Goal: Task Accomplishment & Management: Manage account settings

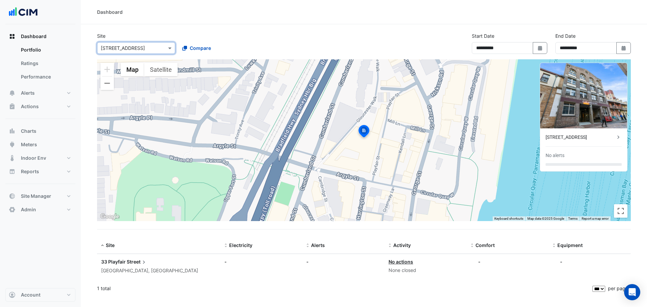
select select "***"
click at [304, 26] on section "**********" at bounding box center [364, 160] width 566 height 272
click at [139, 45] on input "text" at bounding box center [129, 48] width 57 height 7
type input "******"
click at [132, 71] on span "Holiday Inn Express Little [PERSON_NAME]" at bounding box center [155, 72] width 95 height 6
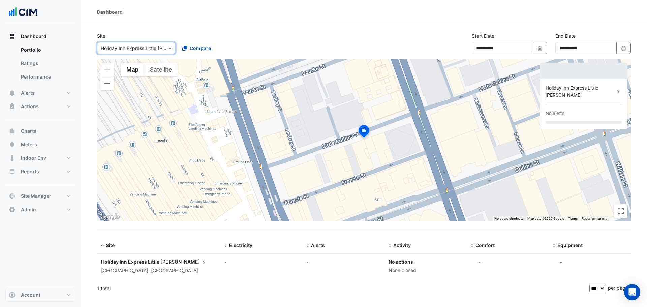
click at [602, 88] on div "Holiday Inn Express Little [PERSON_NAME]" at bounding box center [579, 92] width 69 height 14
click at [45, 198] on span "Site Manager" at bounding box center [36, 196] width 30 height 7
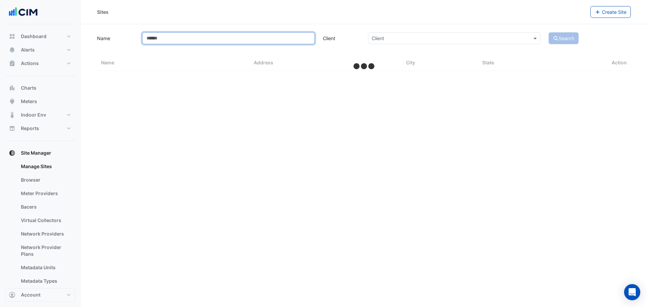
select select "***"
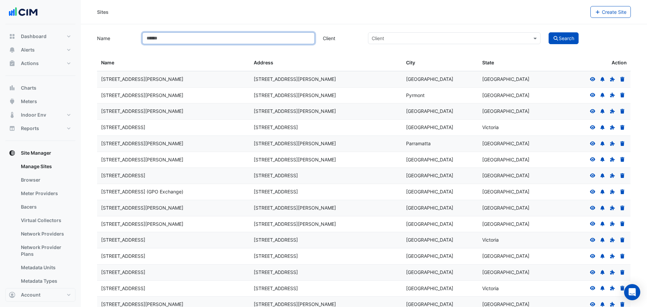
click at [251, 36] on input "Name" at bounding box center [228, 38] width 172 height 12
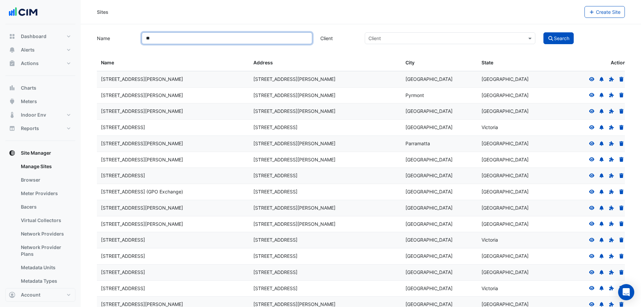
type input "*"
type input "**********"
click at [544, 32] on button "Search" at bounding box center [559, 38] width 30 height 12
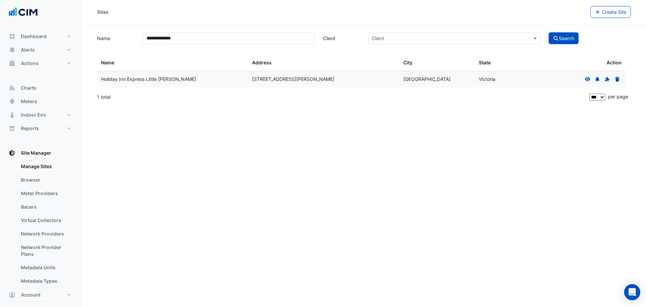
click at [584, 79] on icon at bounding box center [587, 79] width 6 height 5
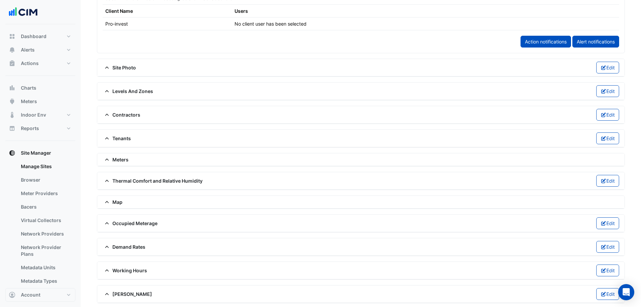
scroll to position [408, 0]
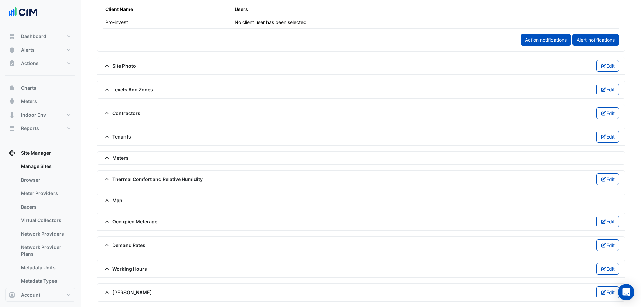
click at [117, 199] on span "Map" at bounding box center [113, 200] width 20 height 7
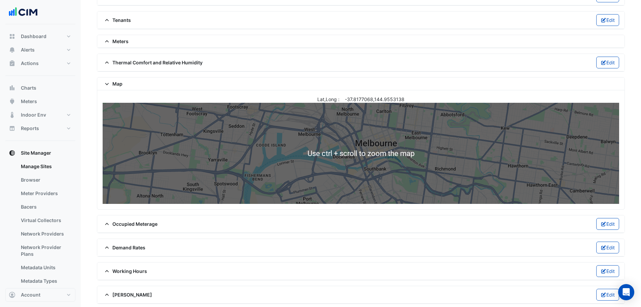
scroll to position [527, 0]
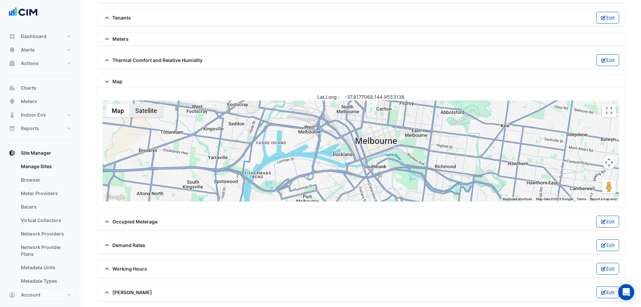
drag, startPoint x: 145, startPoint y: 111, endPoint x: 141, endPoint y: 112, distance: 3.4
click at [145, 111] on button "Satellite" at bounding box center [146, 110] width 33 height 13
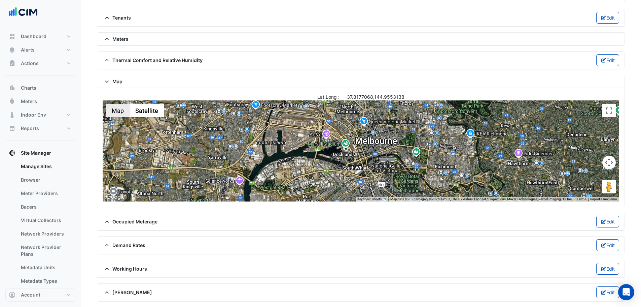
click at [119, 111] on button "Map" at bounding box center [118, 110] width 24 height 13
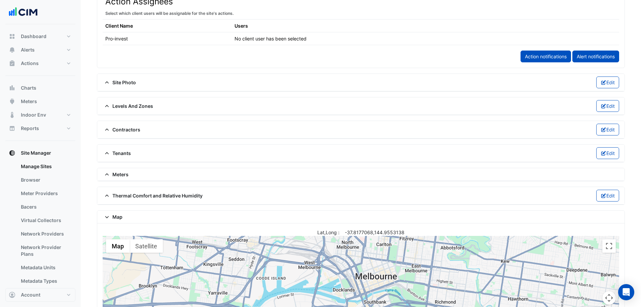
scroll to position [325, 0]
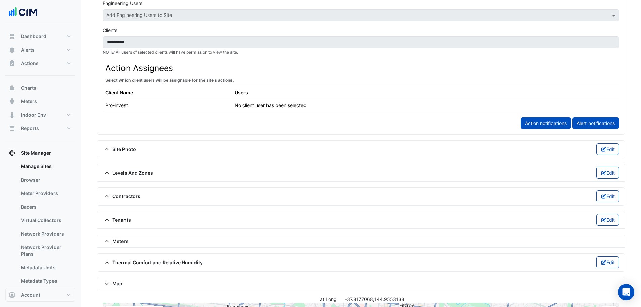
click at [127, 148] on span "Site Photo" at bounding box center [119, 148] width 33 height 7
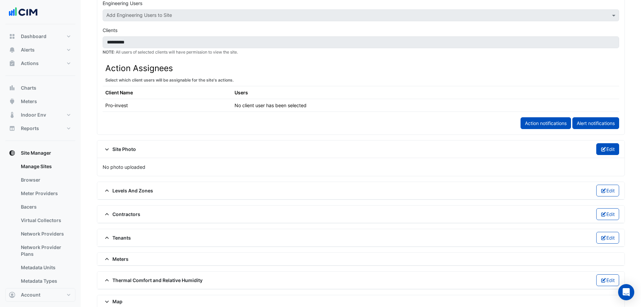
click at [612, 150] on button "Edit" at bounding box center [608, 149] width 23 height 12
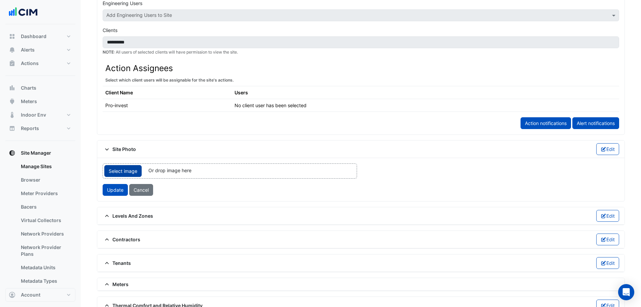
click at [131, 170] on span "Select image" at bounding box center [122, 171] width 37 height 12
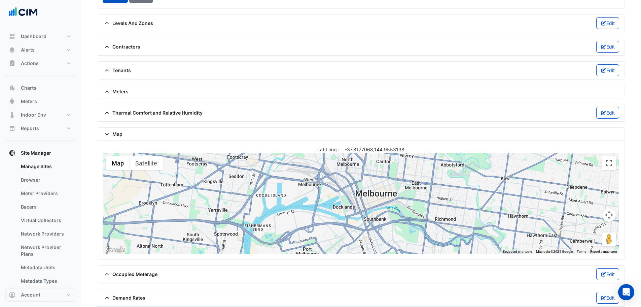
scroll to position [628, 0]
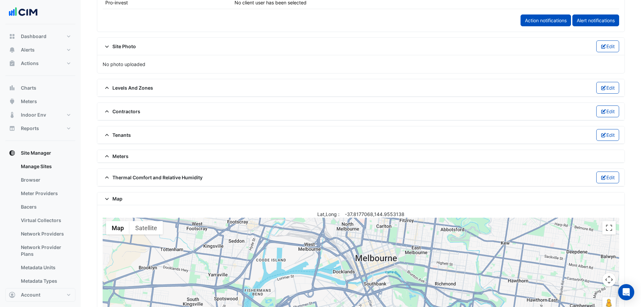
scroll to position [343, 0]
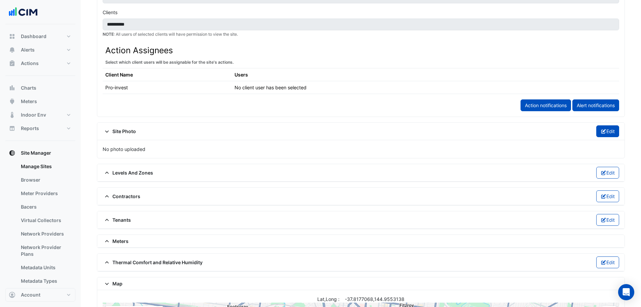
click at [613, 133] on button "Edit" at bounding box center [608, 131] width 23 height 12
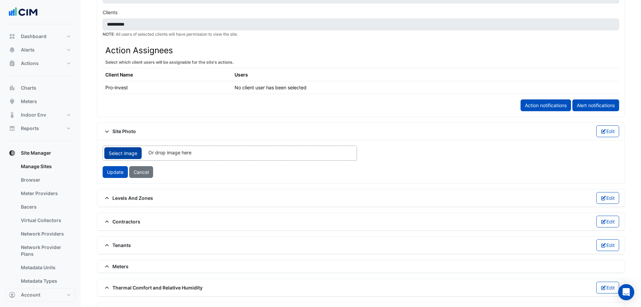
click at [133, 153] on span "Select image" at bounding box center [122, 153] width 37 height 12
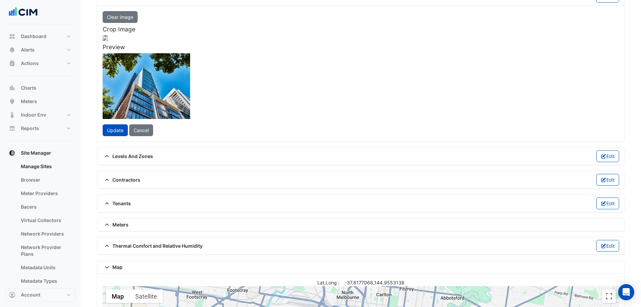
scroll to position [478, 0]
drag, startPoint x: 103, startPoint y: 37, endPoint x: 130, endPoint y: 52, distance: 30.6
click at [13, 52] on span at bounding box center [9, 55] width 8 height 9
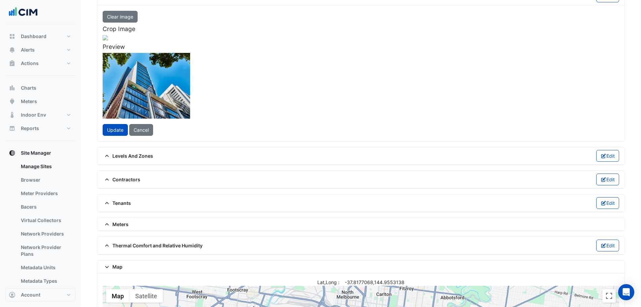
drag, startPoint x: 275, startPoint y: 130, endPoint x: 253, endPoint y: 146, distance: 27.8
click at [206, 146] on div at bounding box center [96, 137] width 220 height 165
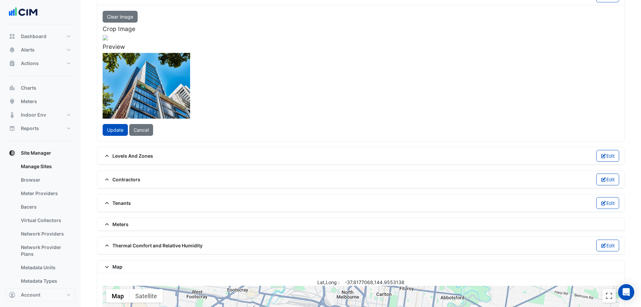
drag, startPoint x: 284, startPoint y: 91, endPoint x: 292, endPoint y: 92, distance: 8.2
click at [215, 92] on div at bounding box center [104, 137] width 220 height 165
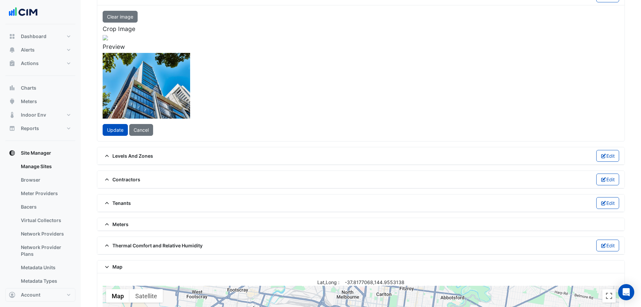
drag, startPoint x: 113, startPoint y: 56, endPoint x: 122, endPoint y: 62, distance: 10.8
click at [4, 62] on span at bounding box center [3, 61] width 3 height 3
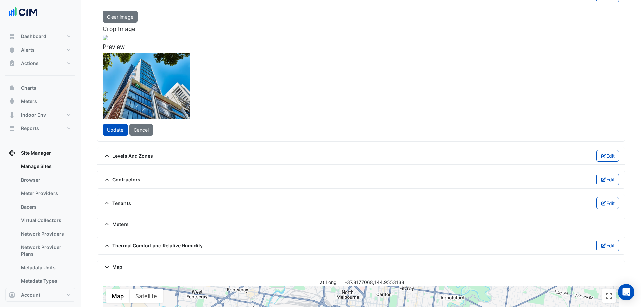
click at [211, 122] on div at bounding box center [105, 140] width 211 height 159
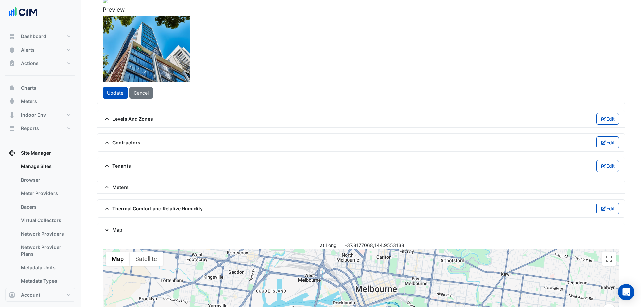
scroll to position [579, 0]
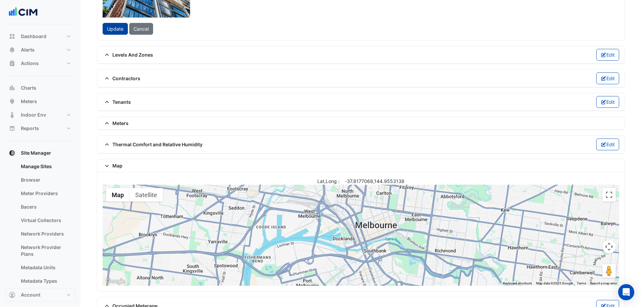
click at [117, 32] on span "Update" at bounding box center [115, 29] width 17 height 6
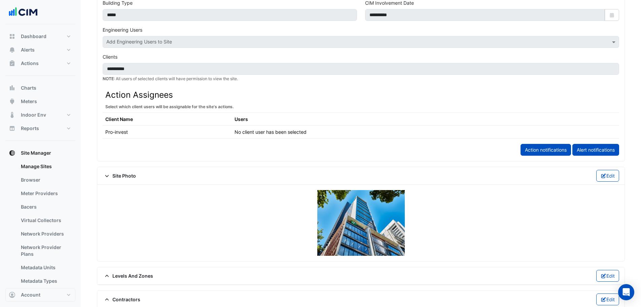
scroll to position [343, 0]
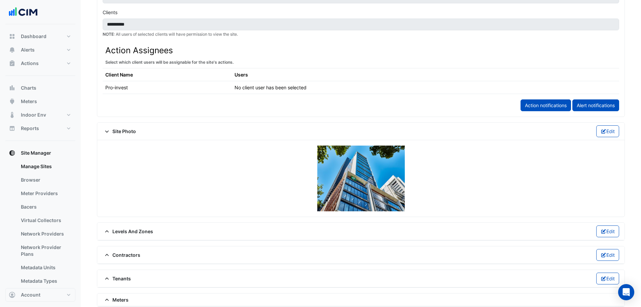
click at [111, 131] on span at bounding box center [108, 131] width 10 height 6
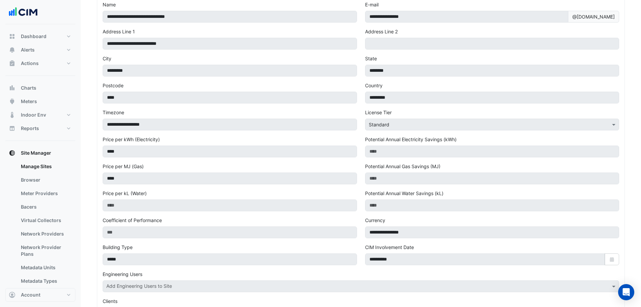
scroll to position [0, 0]
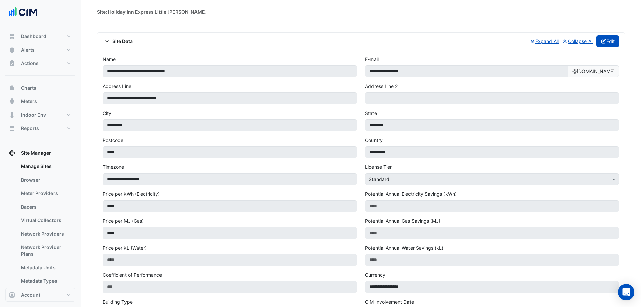
click at [606, 45] on div "Site Data Expand All Collapse All Edit" at bounding box center [361, 42] width 528 height 18
click at [606, 45] on button "Edit" at bounding box center [608, 41] width 23 height 12
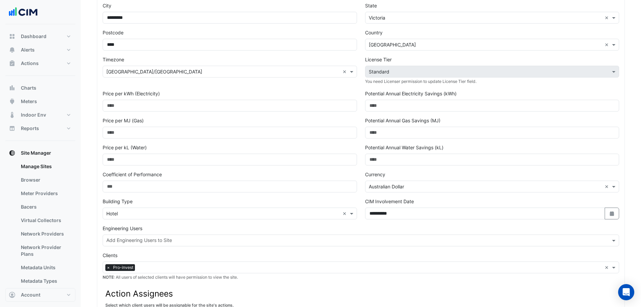
scroll to position [135, 0]
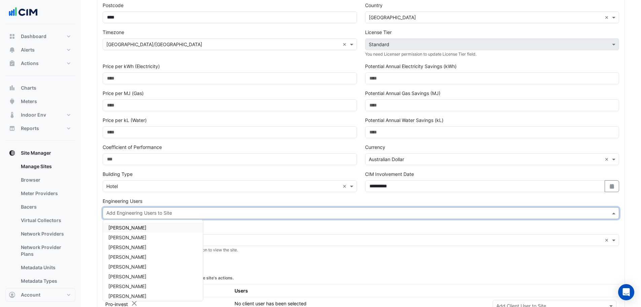
click at [123, 215] on input "text" at bounding box center [357, 213] width 502 height 7
type input "****"
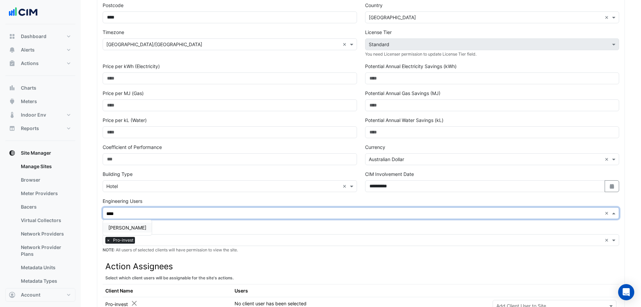
click at [131, 228] on div "[PERSON_NAME]" at bounding box center [127, 228] width 49 height 10
type input "****"
click at [117, 228] on span "[PERSON_NAME]" at bounding box center [127, 228] width 38 height 6
click at [87, 216] on section "**********" at bounding box center [361, 298] width 561 height 817
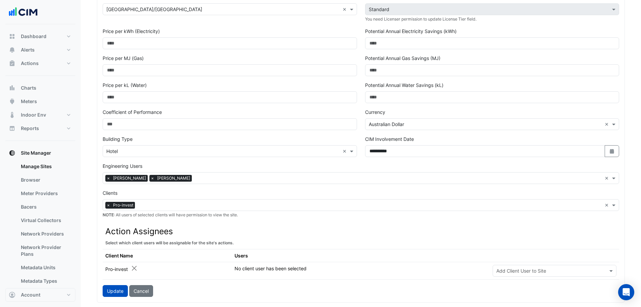
scroll to position [202, 0]
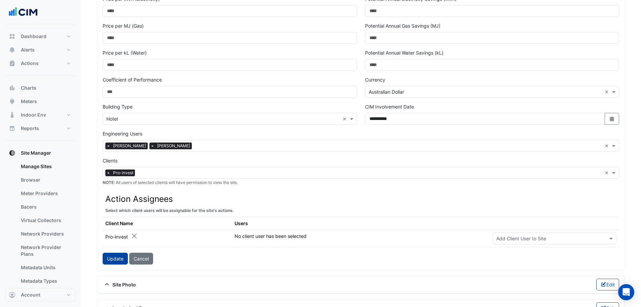
drag, startPoint x: 115, startPoint y: 267, endPoint x: 114, endPoint y: 263, distance: 3.9
click at [114, 263] on div "**********" at bounding box center [361, 59] width 528 height 422
click at [113, 261] on button "Update" at bounding box center [115, 259] width 25 height 12
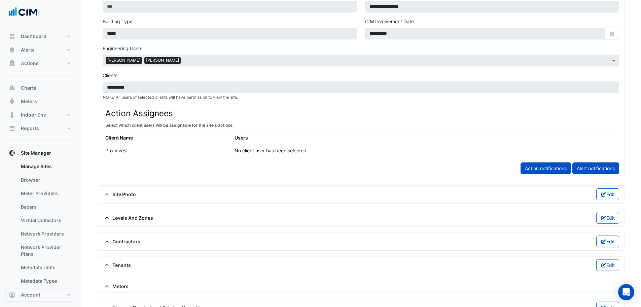
scroll to position [330, 0]
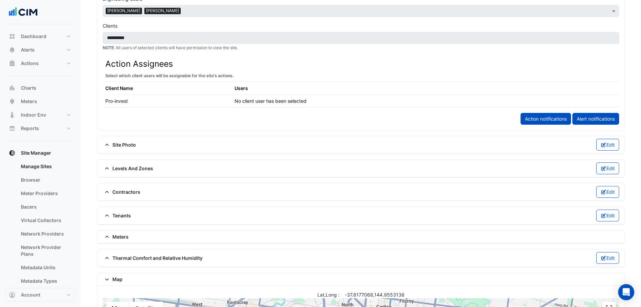
click at [123, 168] on span "Levels And Zones" at bounding box center [128, 168] width 51 height 7
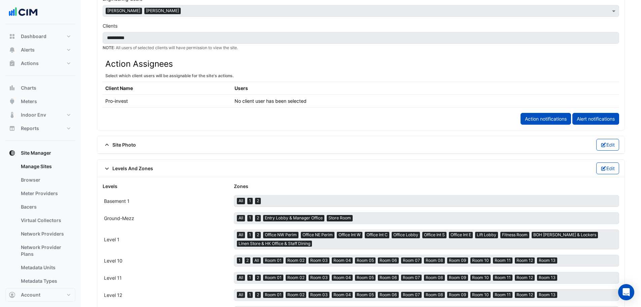
click at [123, 168] on span "Levels And Zones" at bounding box center [128, 168] width 51 height 7
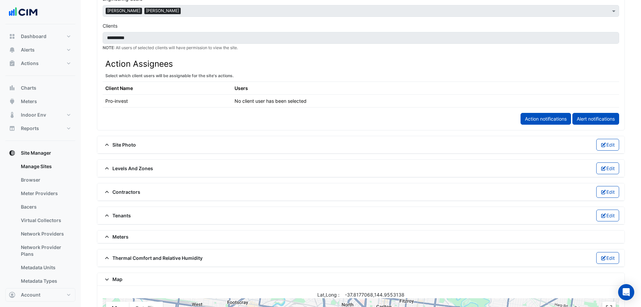
click at [118, 189] on span "Contractors" at bounding box center [122, 191] width 38 height 7
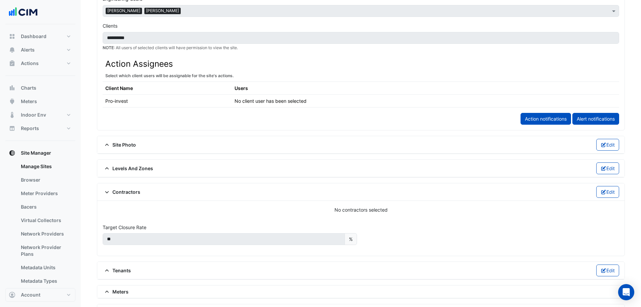
click at [118, 189] on span "Contractors" at bounding box center [122, 191] width 38 height 7
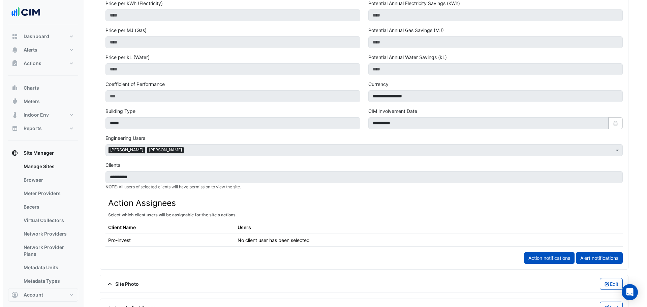
scroll to position [0, 0]
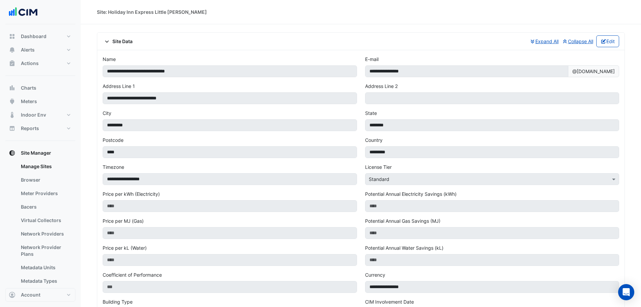
click at [279, 45] on div "Site Data Expand All Collapse All Edit" at bounding box center [361, 41] width 517 height 12
drag, startPoint x: 46, startPoint y: 38, endPoint x: 51, endPoint y: 38, distance: 5.1
click at [46, 38] on button "Dashboard" at bounding box center [40, 36] width 70 height 13
select select "***"
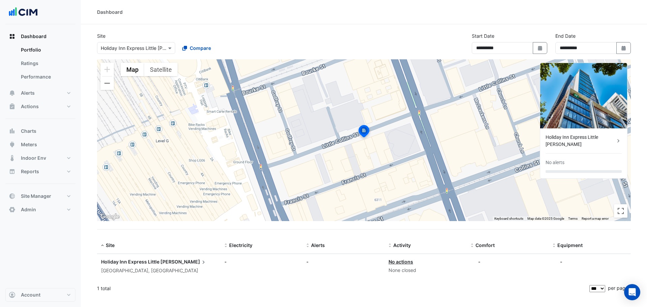
click at [329, 28] on section "**********" at bounding box center [364, 160] width 566 height 272
drag, startPoint x: 87, startPoint y: 106, endPoint x: 93, endPoint y: 99, distance: 9.3
click at [87, 105] on section "**********" at bounding box center [364, 160] width 566 height 272
click at [315, 21] on div "Dashboard" at bounding box center [364, 12] width 566 height 24
